Goal: Find specific page/section: Find specific page/section

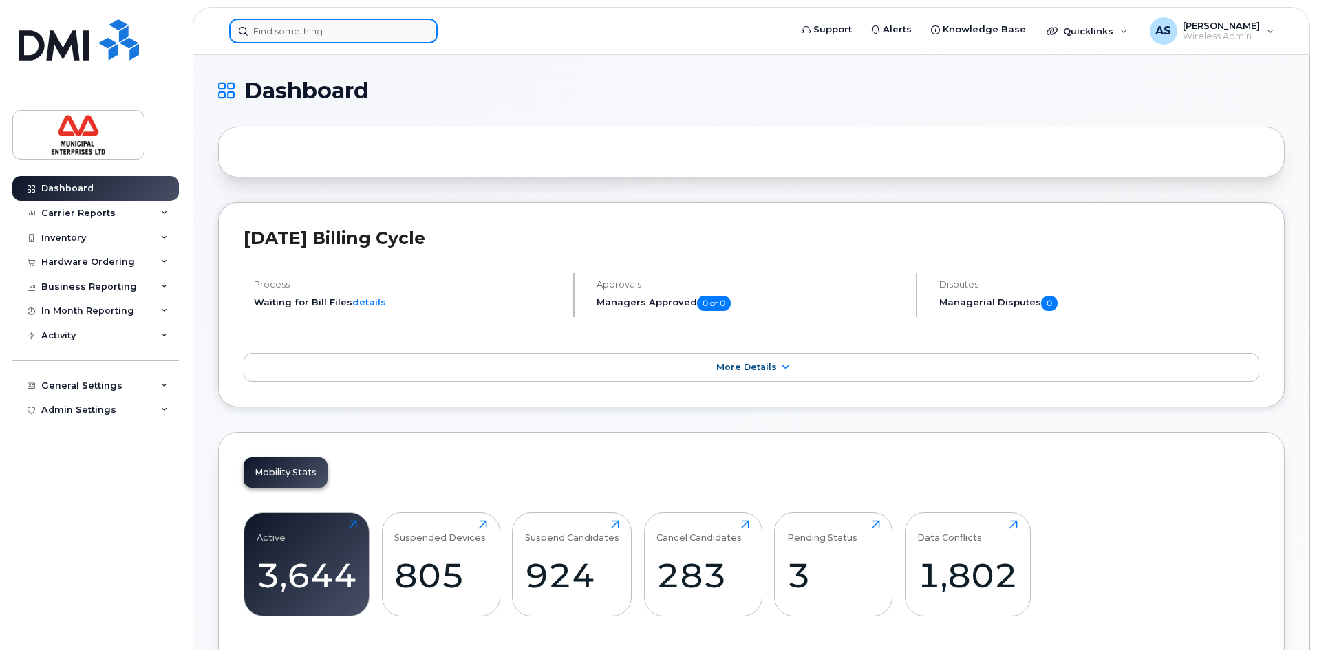
click at [420, 32] on div at bounding box center [333, 31] width 209 height 25
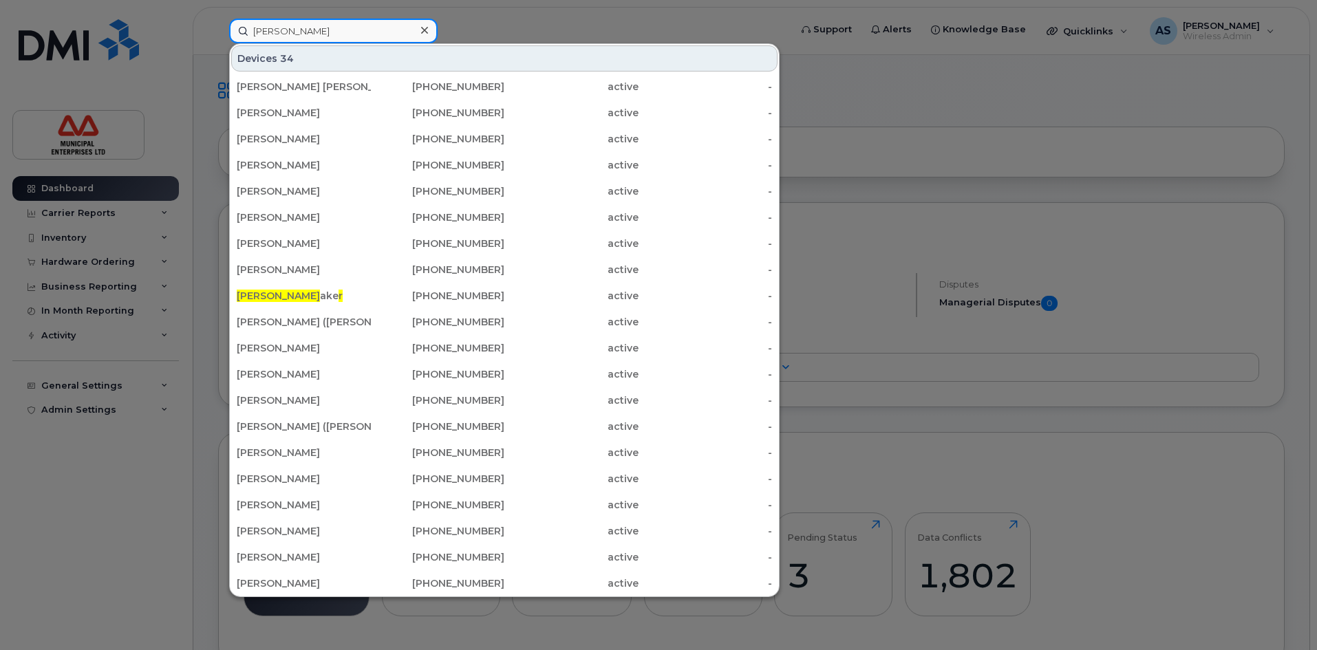
type input "[PERSON_NAME]"
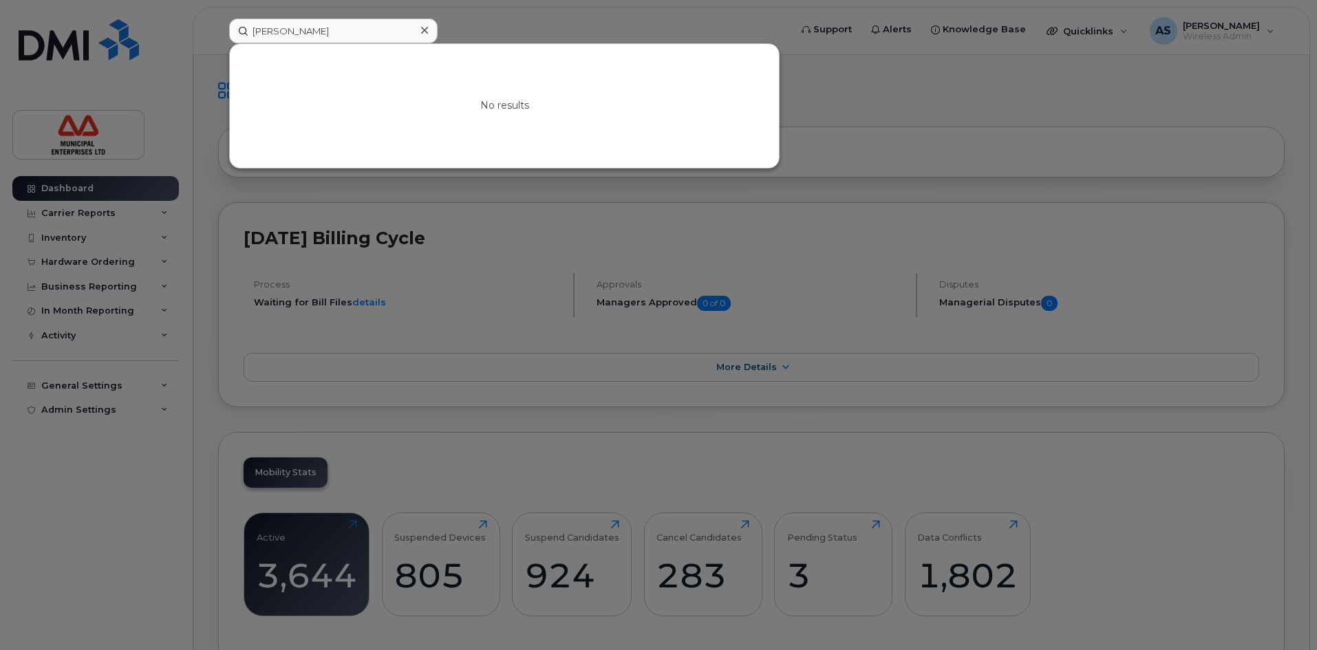
click at [420, 32] on div at bounding box center [424, 31] width 20 height 20
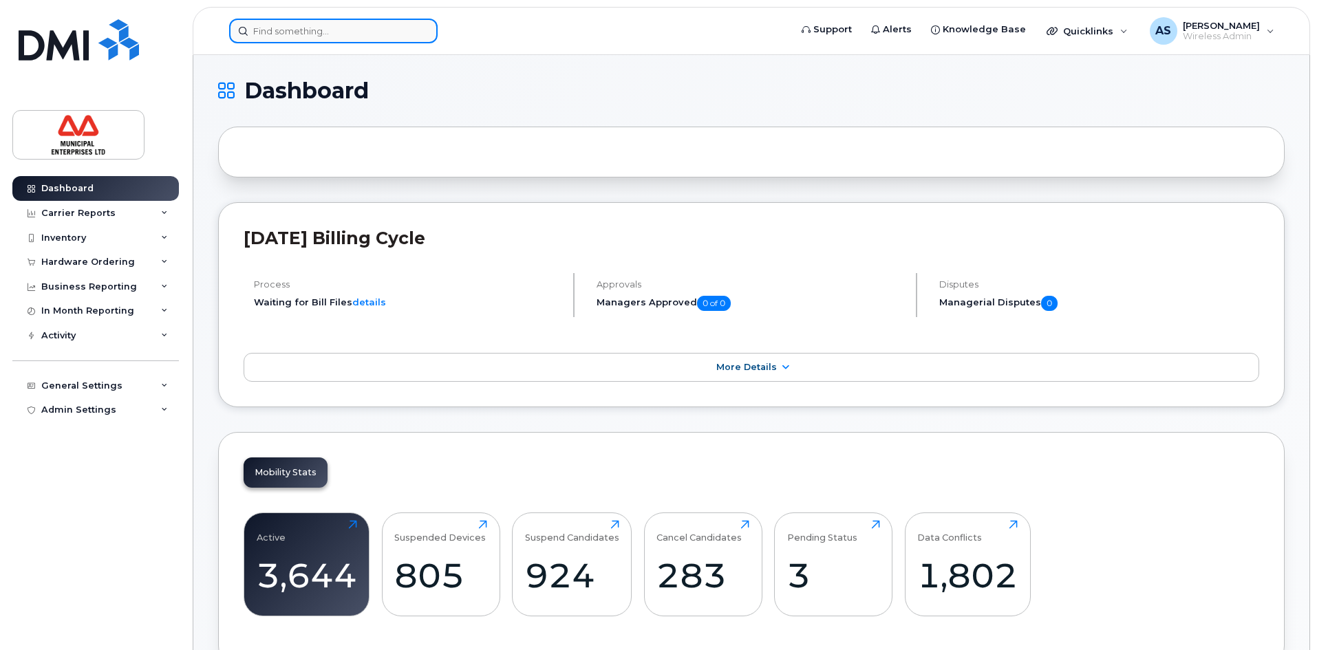
click at [405, 32] on input at bounding box center [333, 31] width 209 height 25
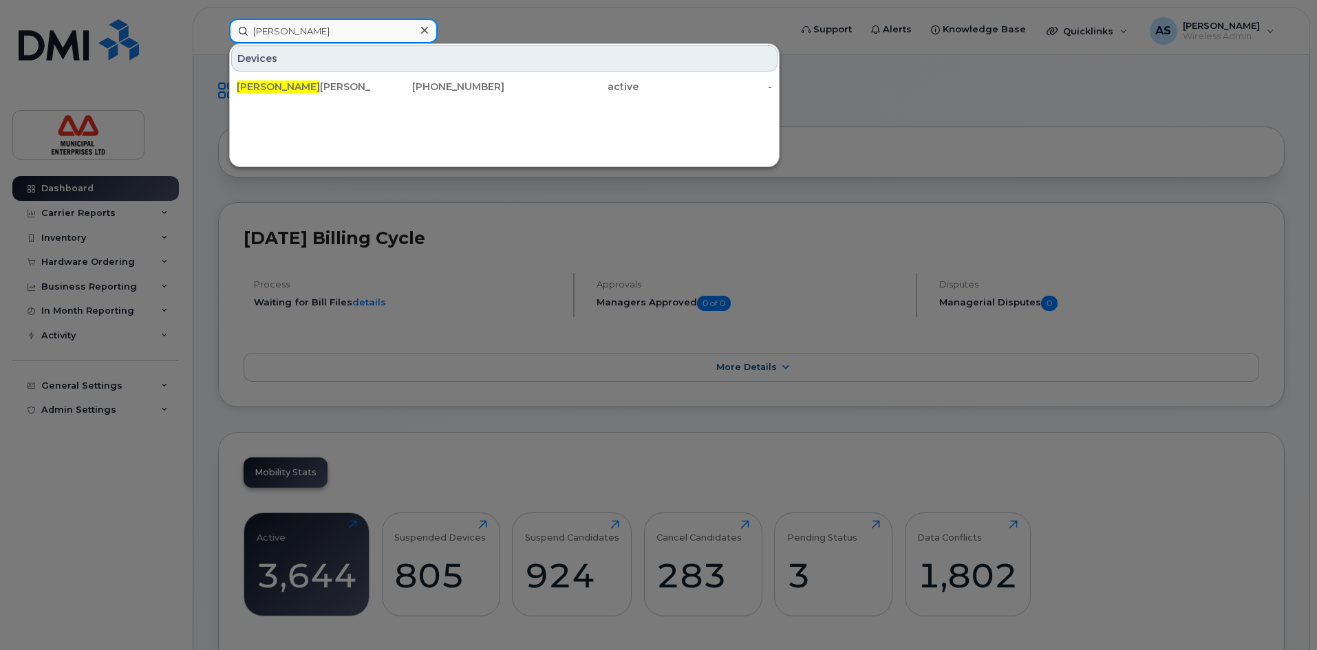
click at [337, 34] on input "[PERSON_NAME]" at bounding box center [333, 31] width 209 height 25
drag, startPoint x: 352, startPoint y: 30, endPoint x: 227, endPoint y: 29, distance: 124.6
click at [227, 29] on div "[PERSON_NAME] [PERSON_NAME] [PHONE_NUMBER] active -" at bounding box center [505, 31] width 574 height 25
paste input "[PHONE_NUMBER]"
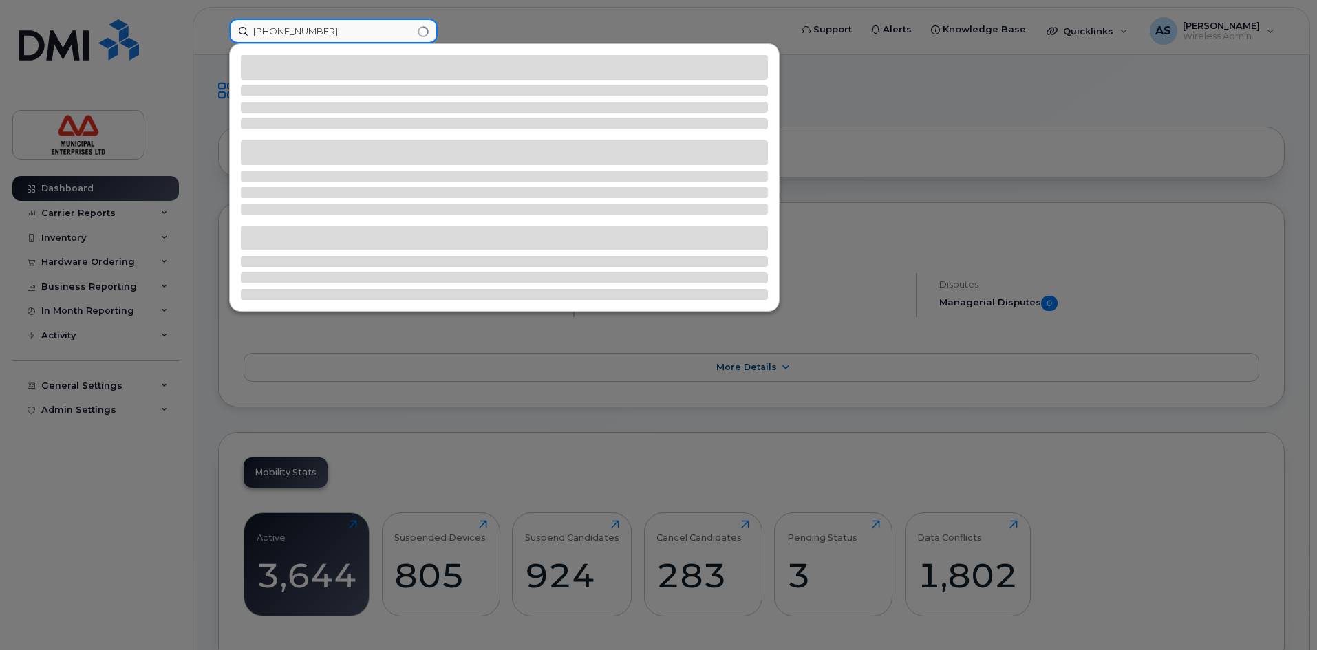
type input "[PHONE_NUMBER]"
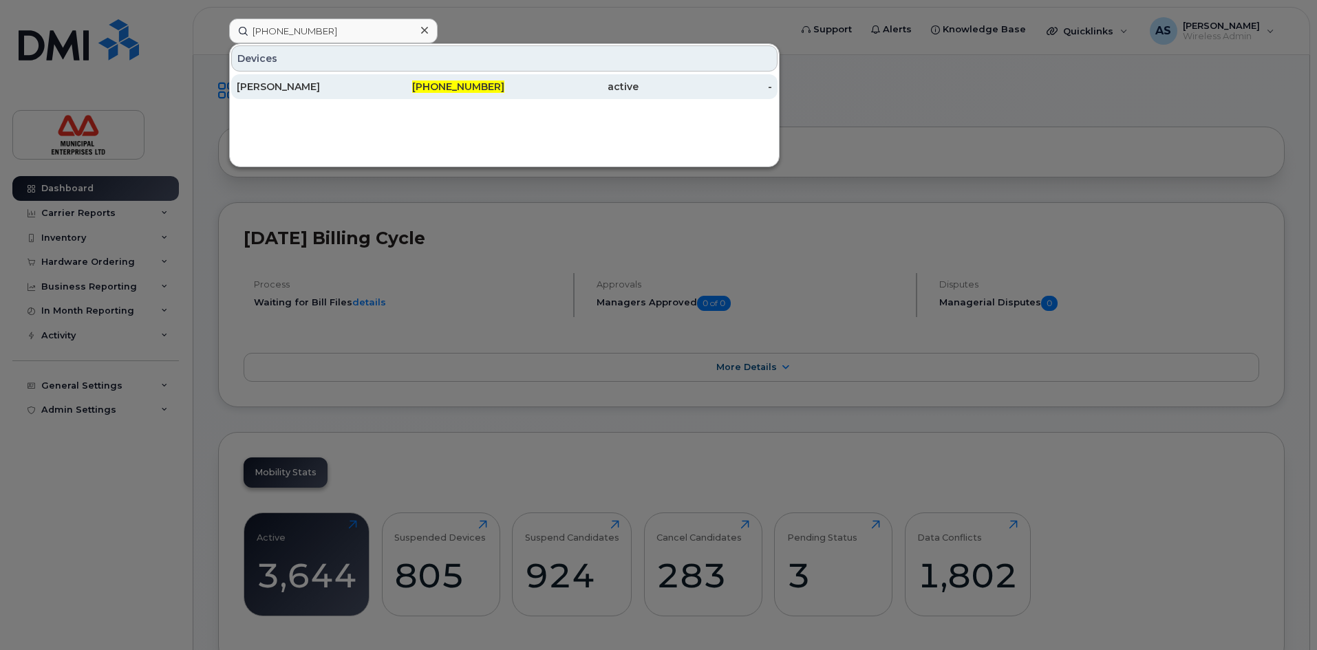
click at [480, 82] on span "[PHONE_NUMBER]" at bounding box center [458, 87] width 92 height 12
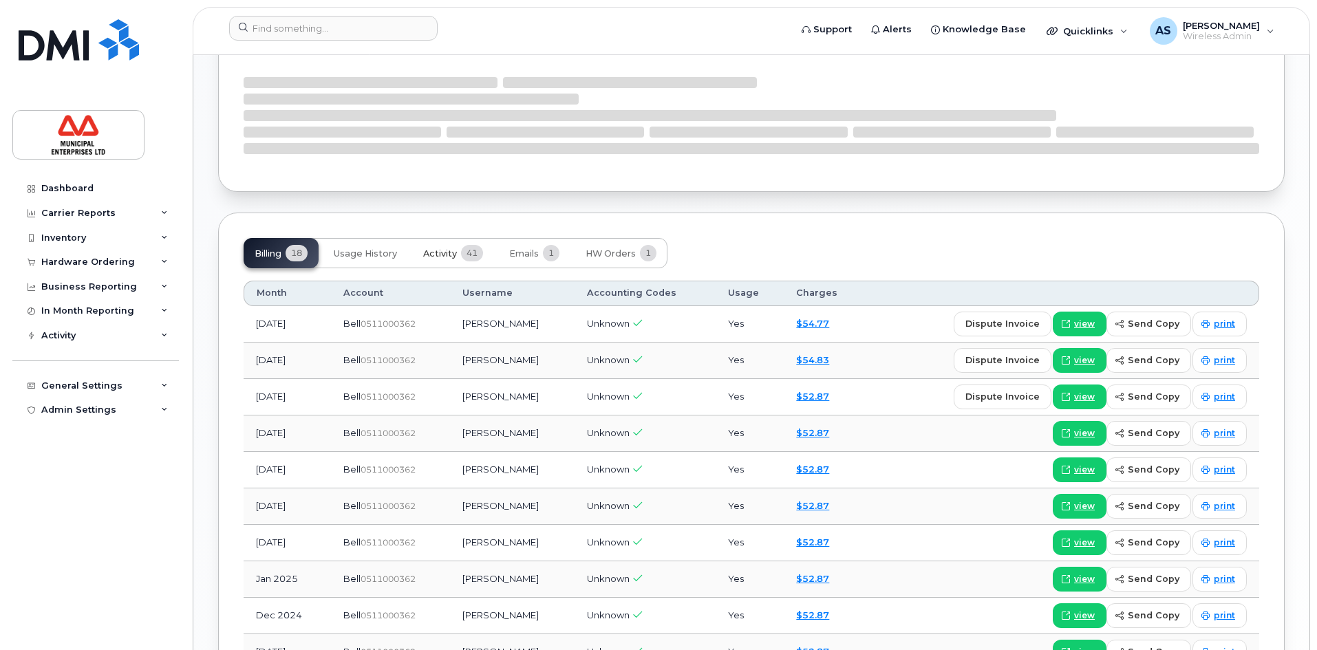
click at [446, 255] on span "Activity" at bounding box center [440, 253] width 34 height 11
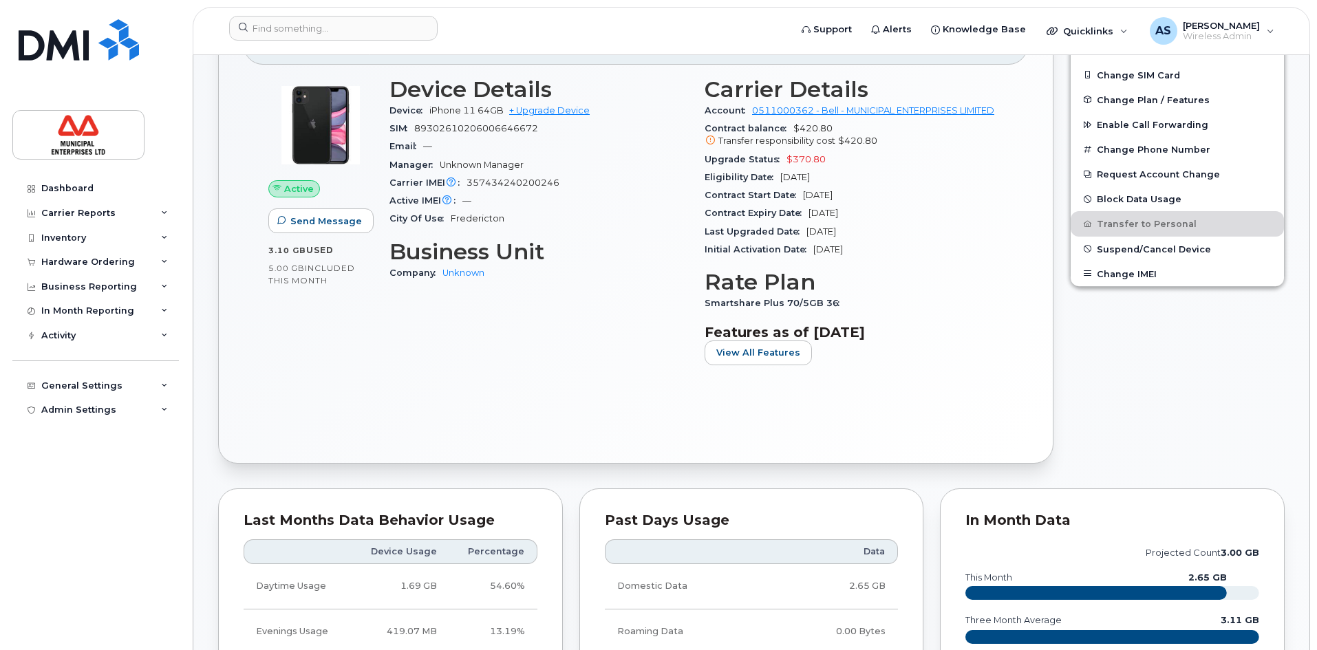
scroll to position [198, 0]
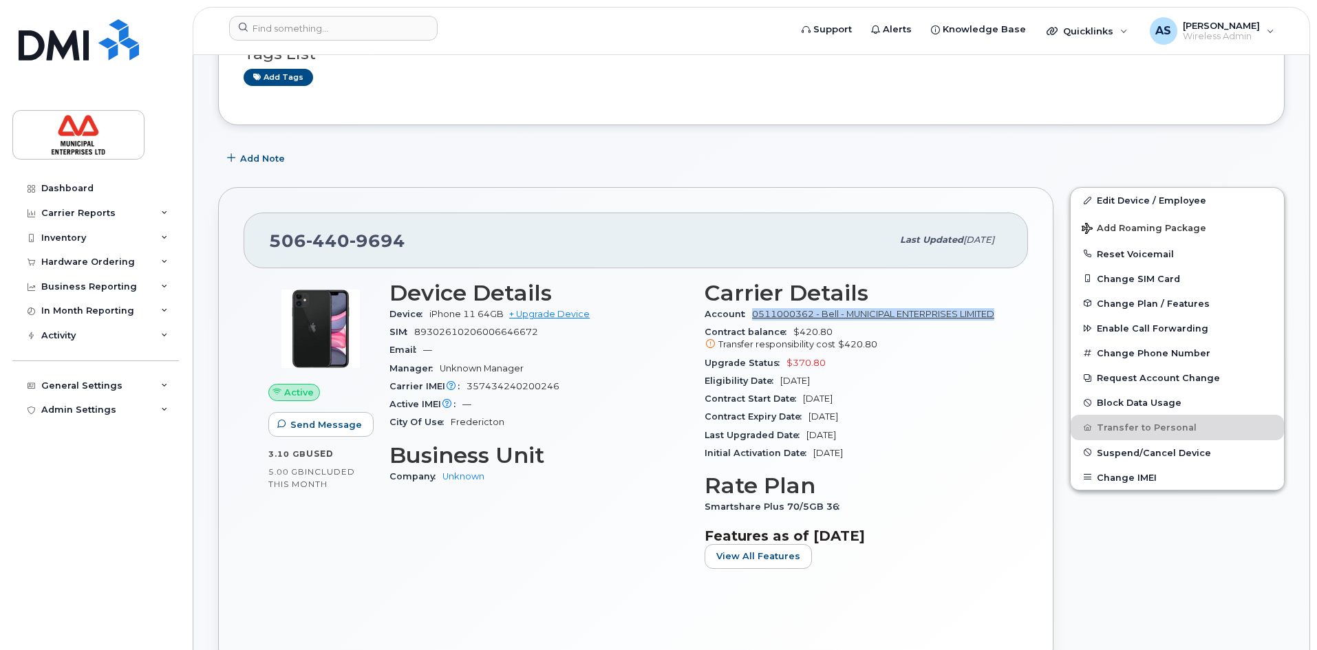
drag, startPoint x: 1012, startPoint y: 315, endPoint x: 753, endPoint y: 316, distance: 259.5
click at [753, 316] on div "Active Send Message 3.10 GB  used 5.00 GB  included this month Device Details D…" at bounding box center [636, 455] width 785 height 374
copy link "0511000362 - Bell - MUNICIPAL ENTERPRISES LIMITED"
